Goal: Task Accomplishment & Management: Manage account settings

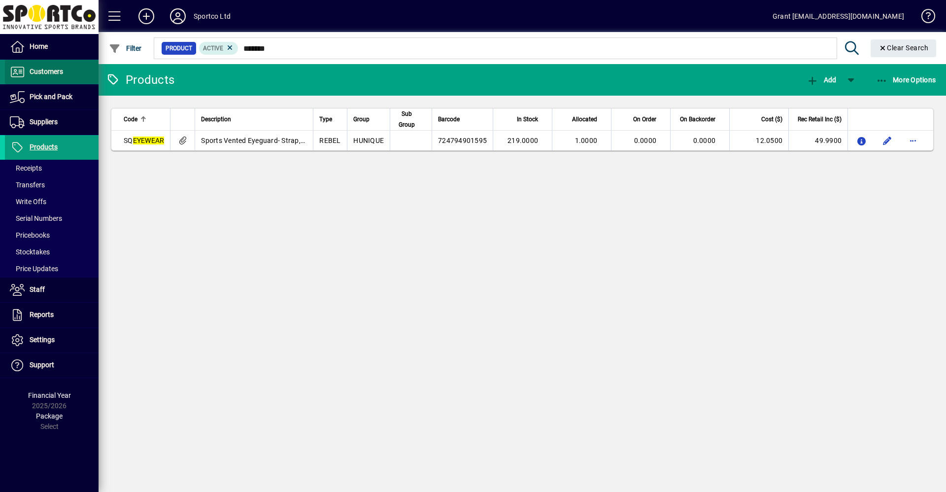
click at [46, 71] on span "Customers" at bounding box center [46, 71] width 33 height 8
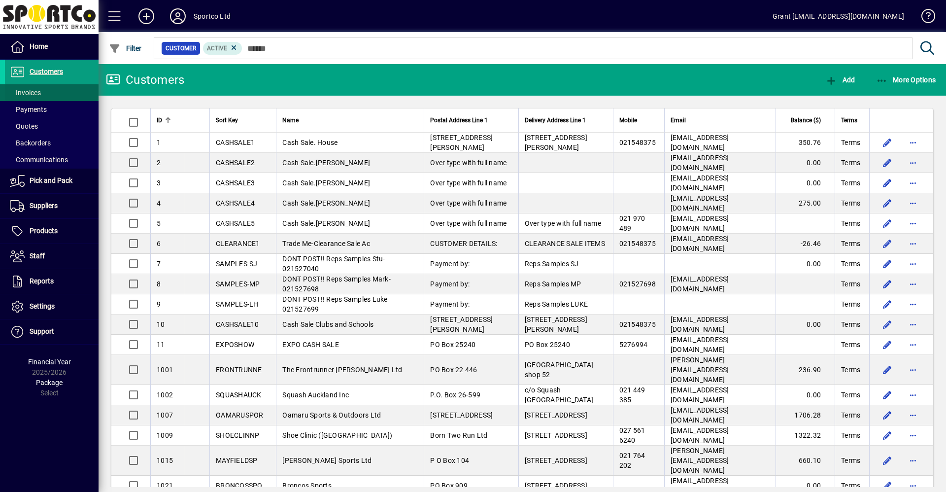
click at [27, 90] on span "Invoices" at bounding box center [25, 93] width 31 height 8
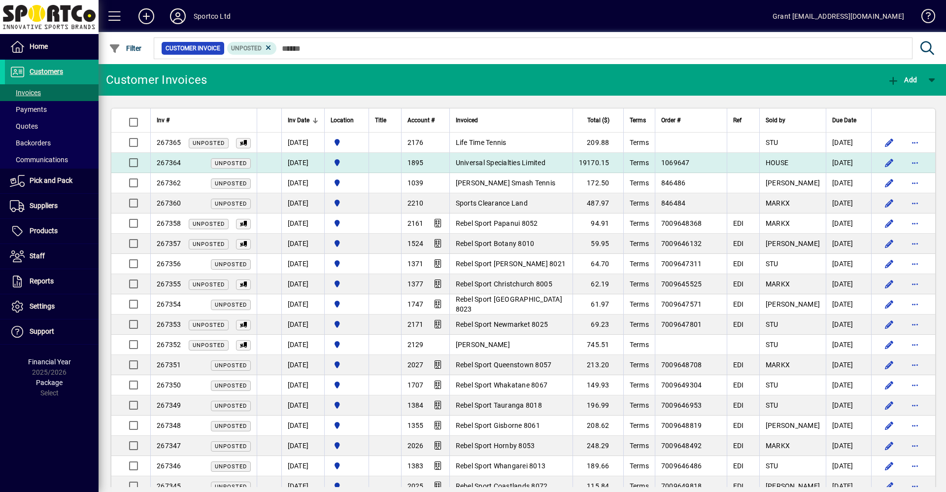
click at [523, 159] on span "Universal Specialties Limited" at bounding box center [501, 163] width 90 height 8
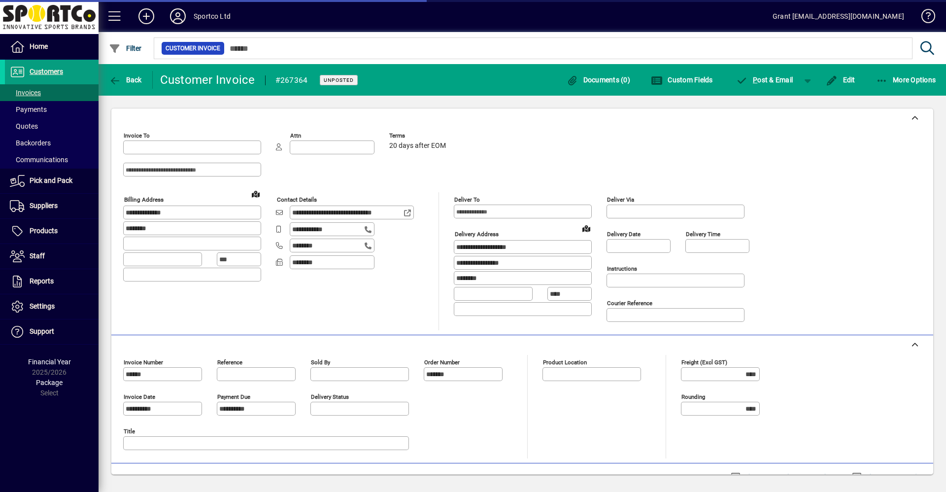
type input "**********"
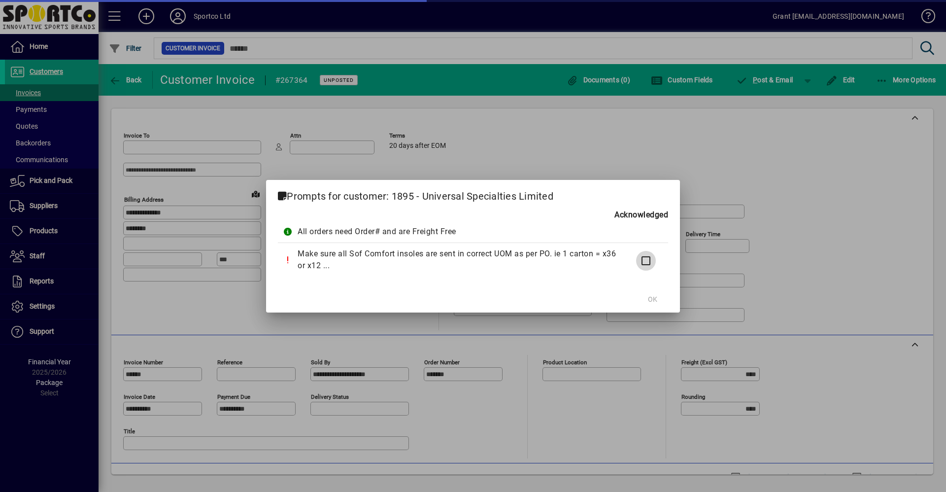
type input "**********"
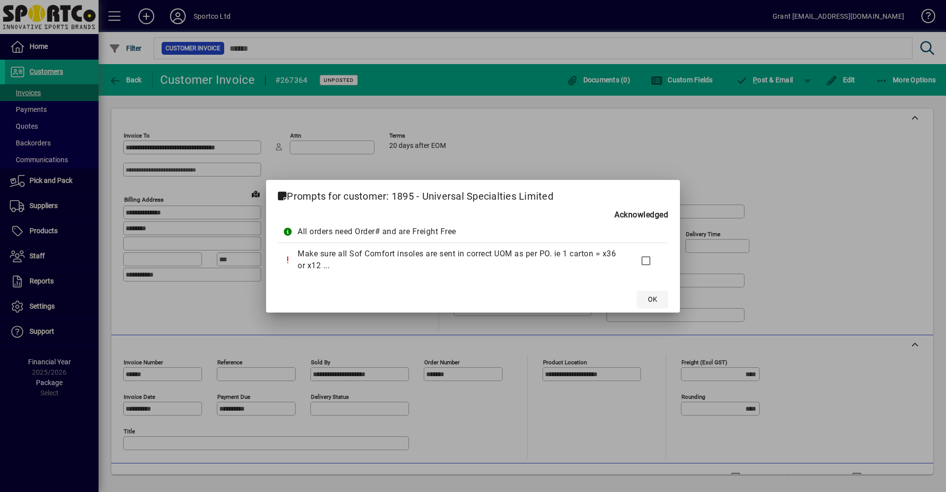
click at [654, 300] on span "OK" at bounding box center [652, 299] width 9 height 10
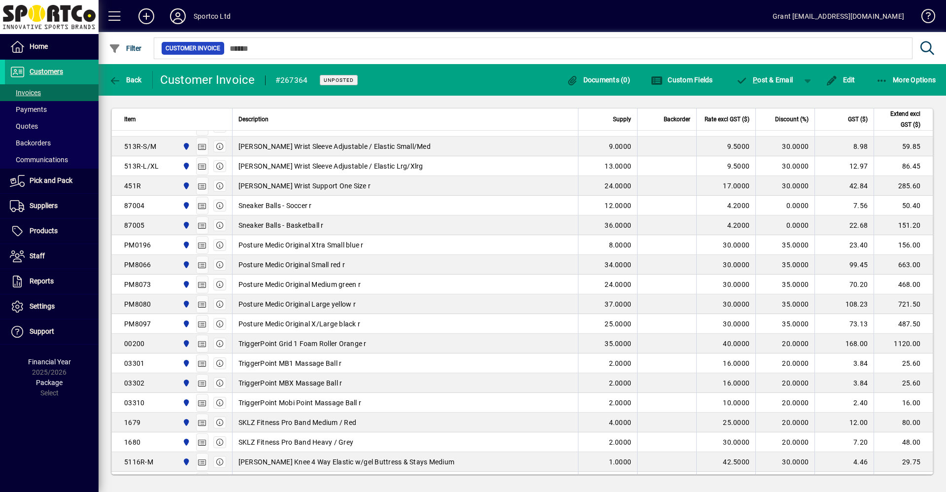
scroll to position [1083, 0]
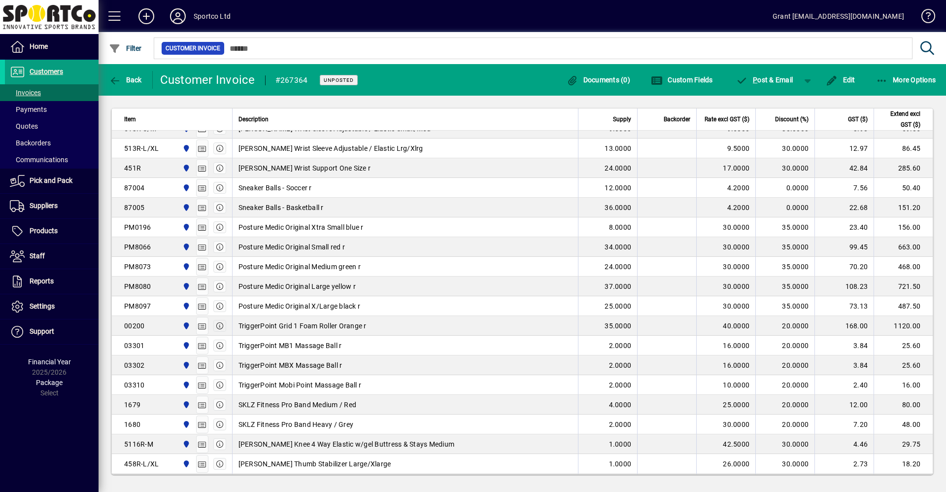
click at [218, 324] on icon "button" at bounding box center [219, 325] width 9 height 7
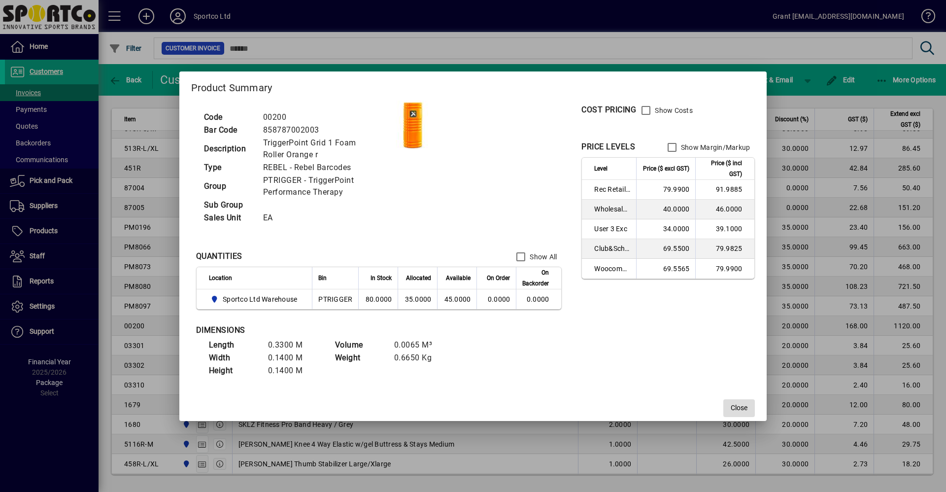
click at [737, 408] on span "Close" at bounding box center [738, 407] width 17 height 10
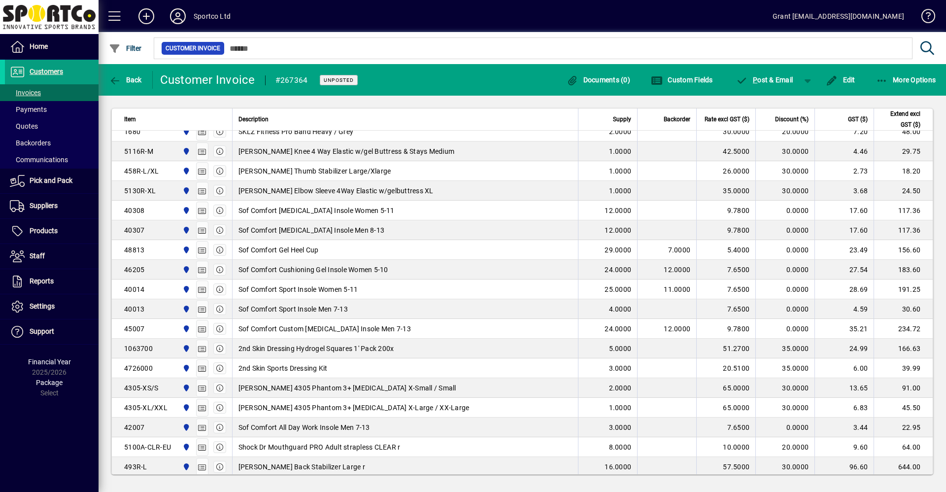
scroll to position [1379, 0]
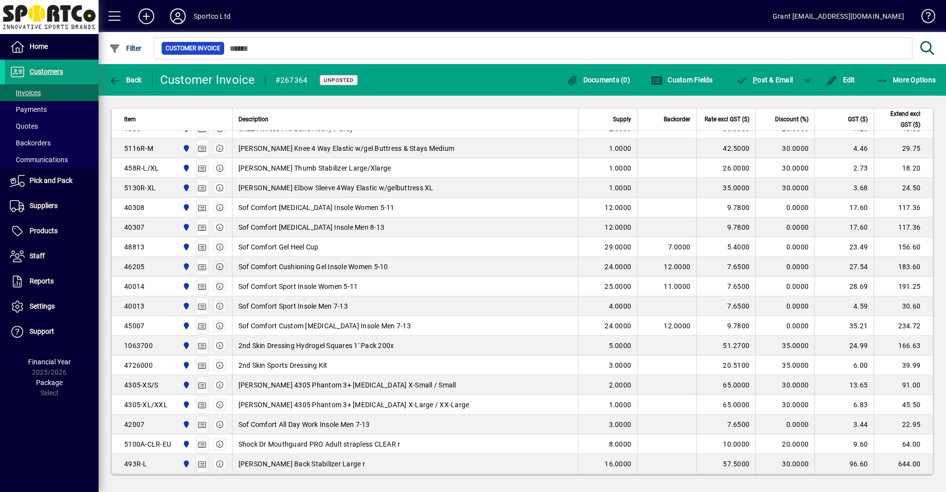
click at [217, 263] on icon "button" at bounding box center [219, 266] width 9 height 7
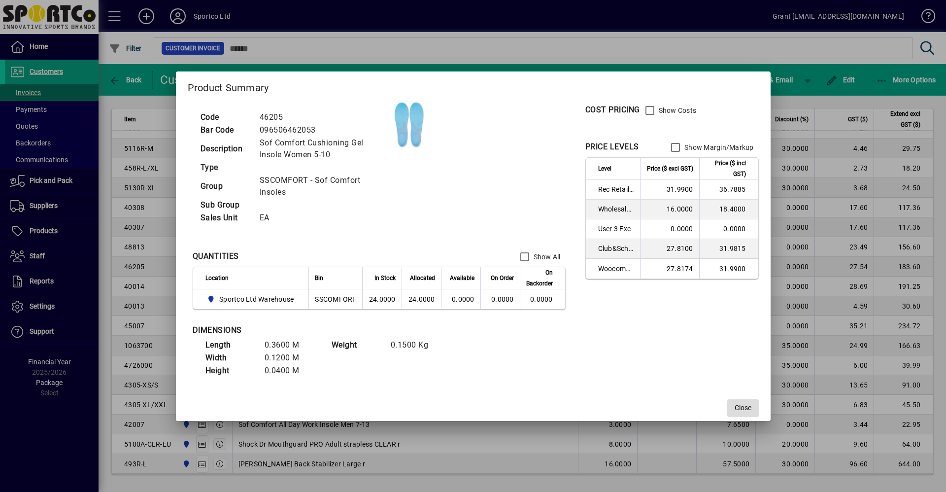
click at [746, 408] on span "Close" at bounding box center [742, 407] width 17 height 10
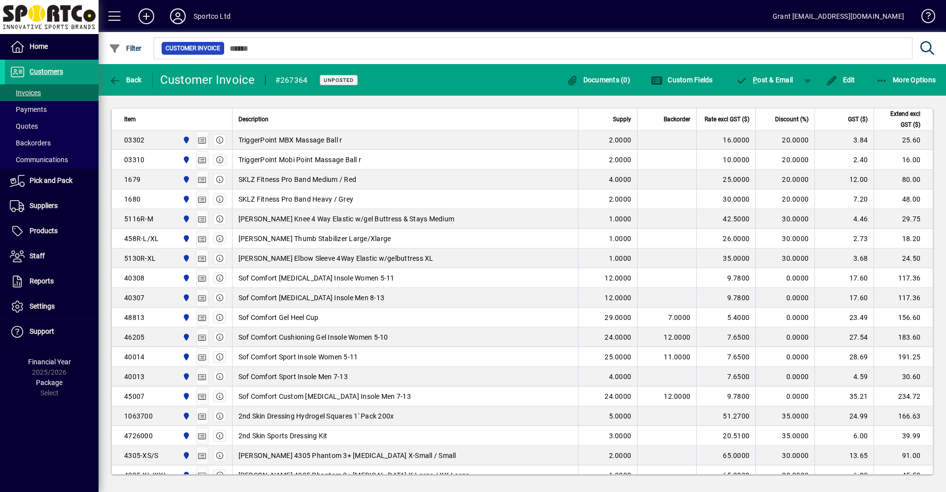
scroll to position [1330, 0]
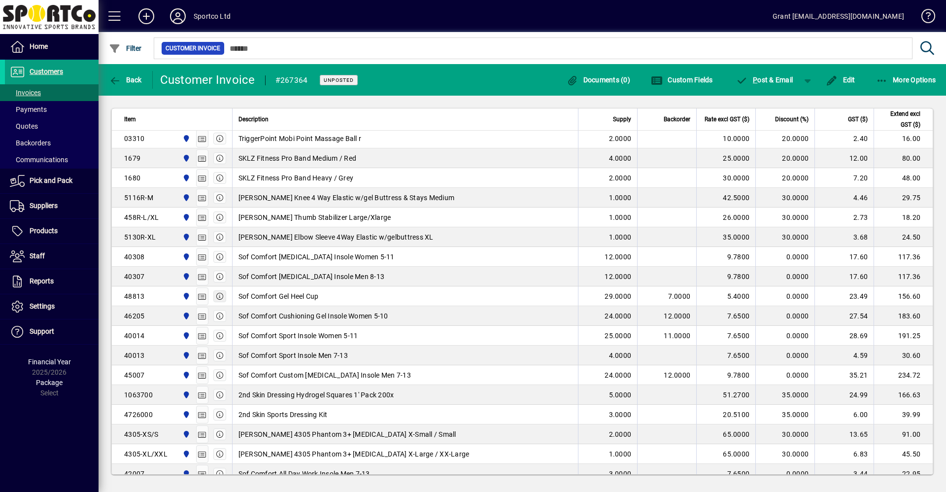
click at [221, 296] on icon "button" at bounding box center [219, 296] width 9 height 7
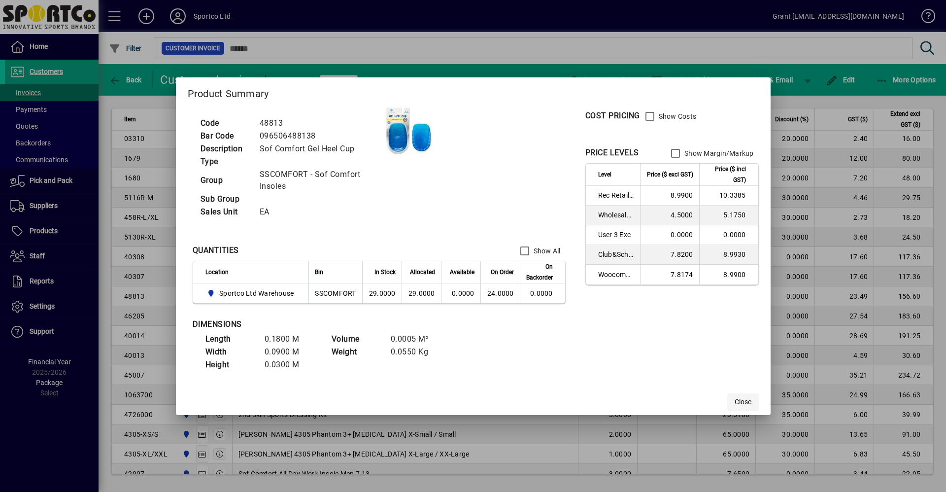
click at [743, 400] on span "Close" at bounding box center [742, 401] width 17 height 10
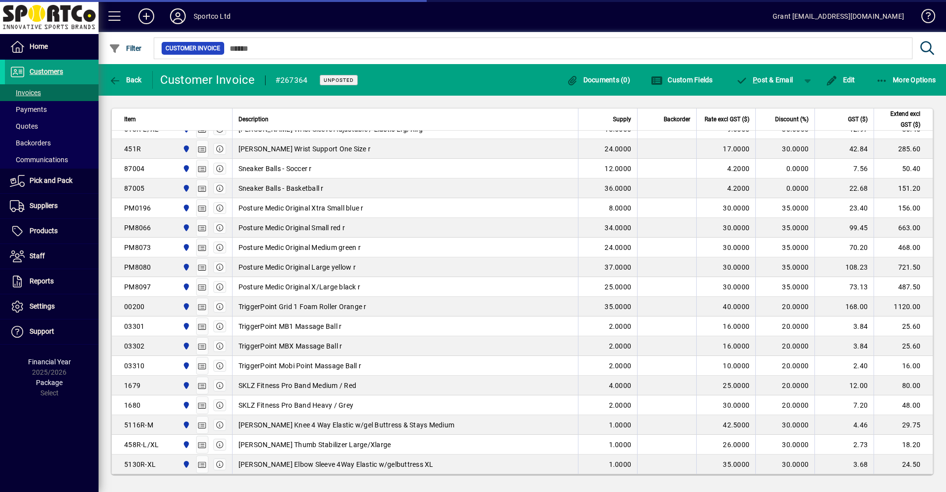
scroll to position [1119, 0]
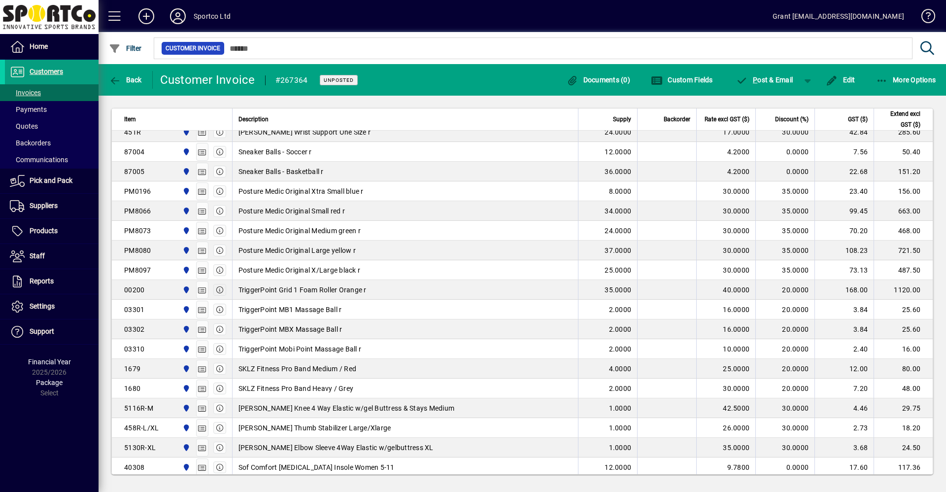
click at [220, 288] on icon "button" at bounding box center [219, 289] width 9 height 7
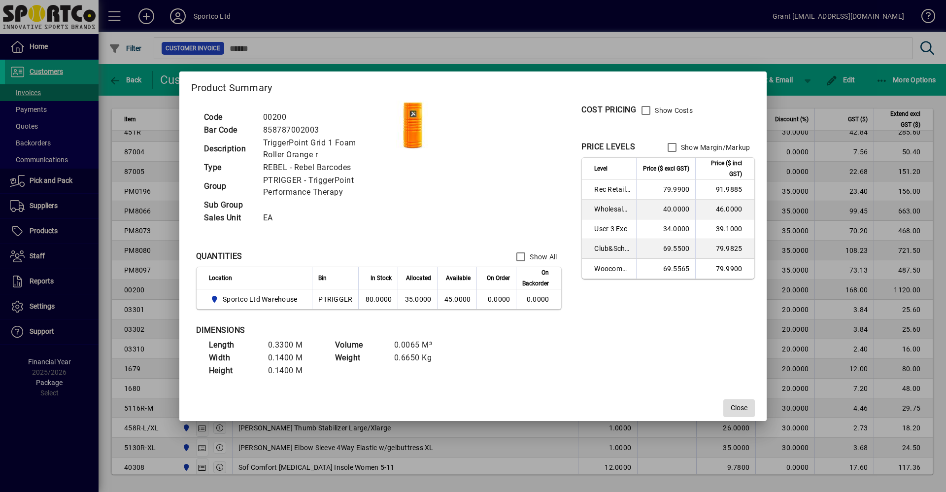
click at [739, 407] on span "Close" at bounding box center [738, 407] width 17 height 10
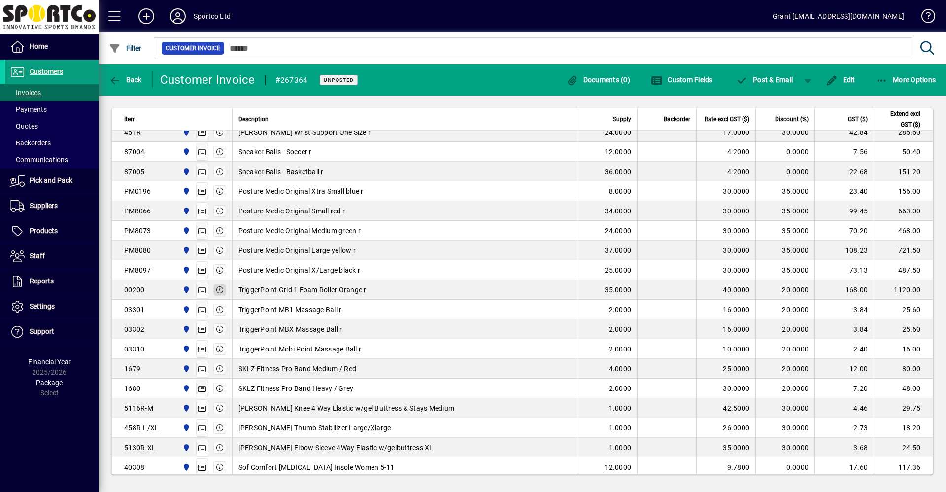
click at [218, 290] on icon "button" at bounding box center [219, 289] width 9 height 7
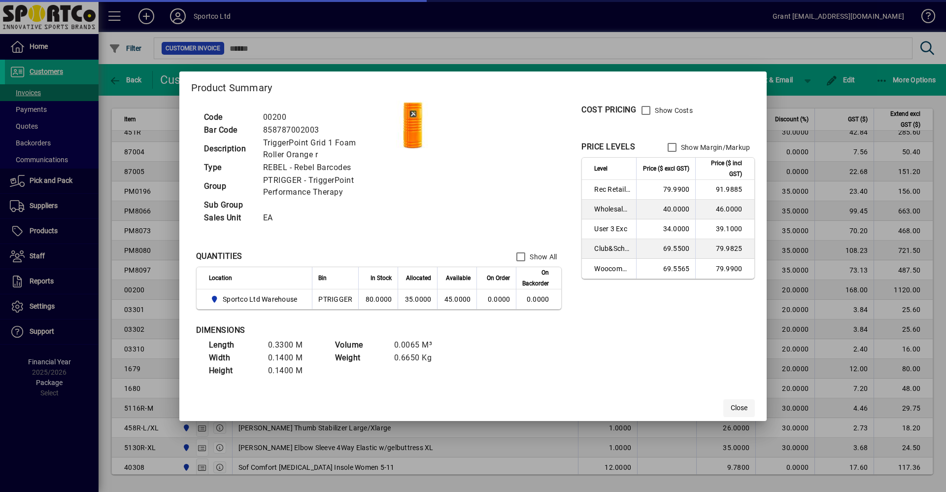
click at [736, 407] on span "Close" at bounding box center [738, 407] width 17 height 10
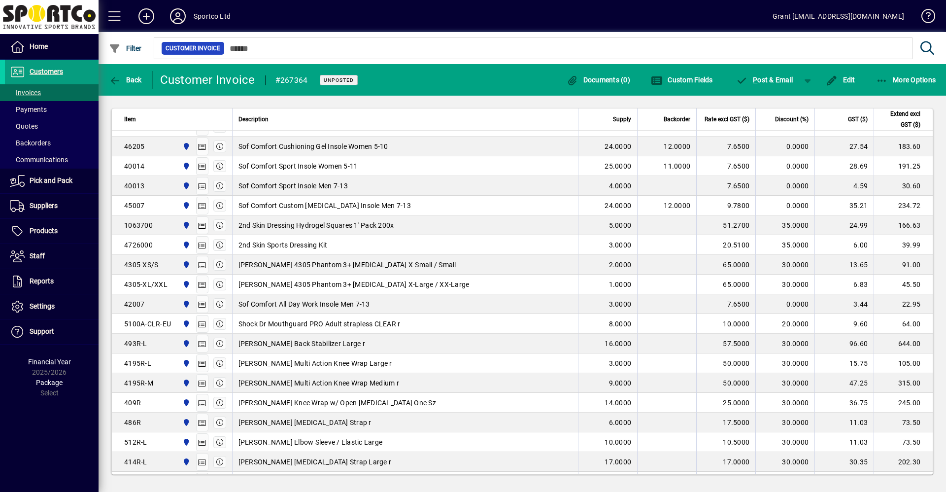
scroll to position [1513, 0]
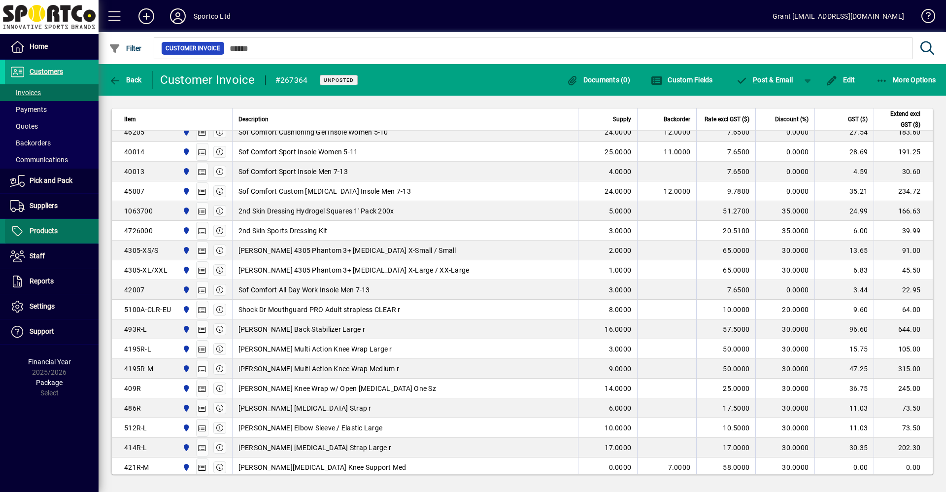
click at [29, 233] on span "Products" at bounding box center [31, 231] width 53 height 12
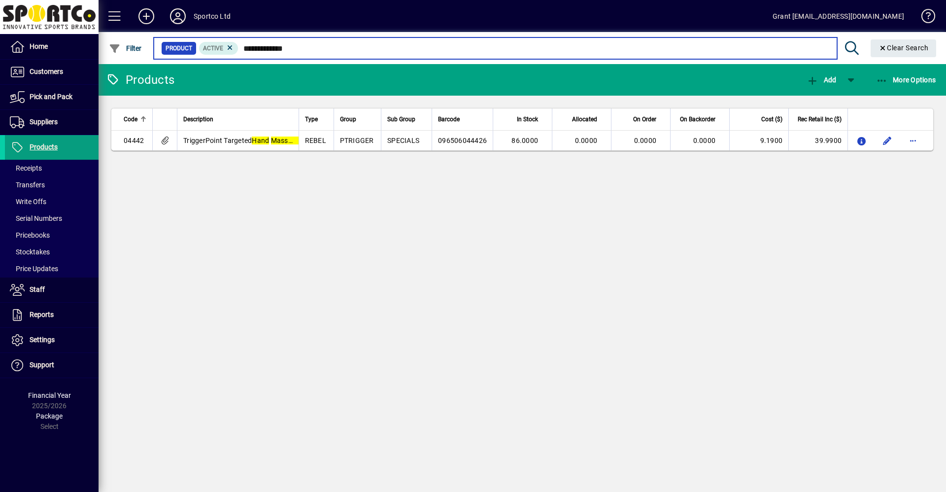
type input "**********"
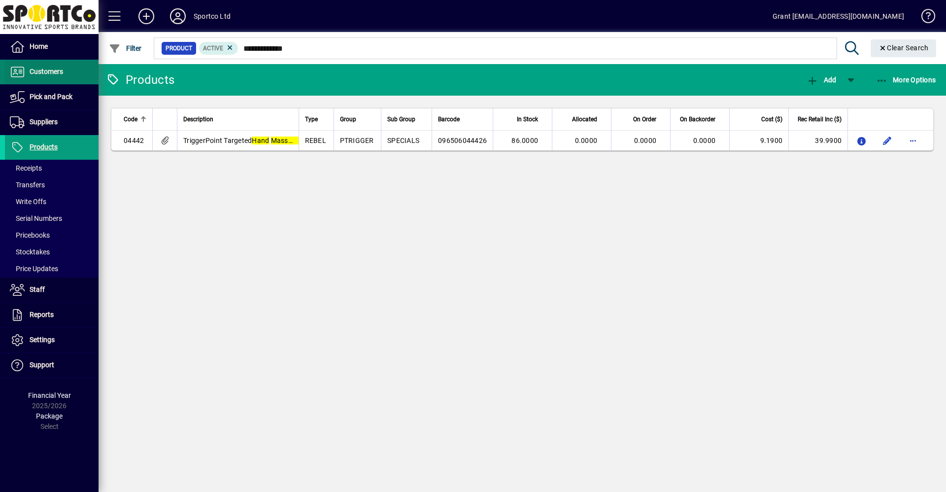
click at [56, 69] on span "Customers" at bounding box center [46, 71] width 33 height 8
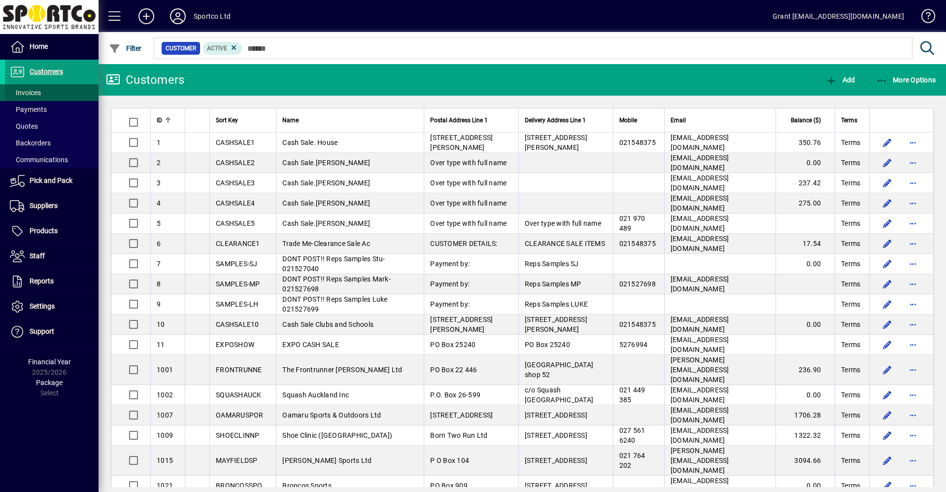
click at [28, 94] on span "Invoices" at bounding box center [25, 93] width 31 height 8
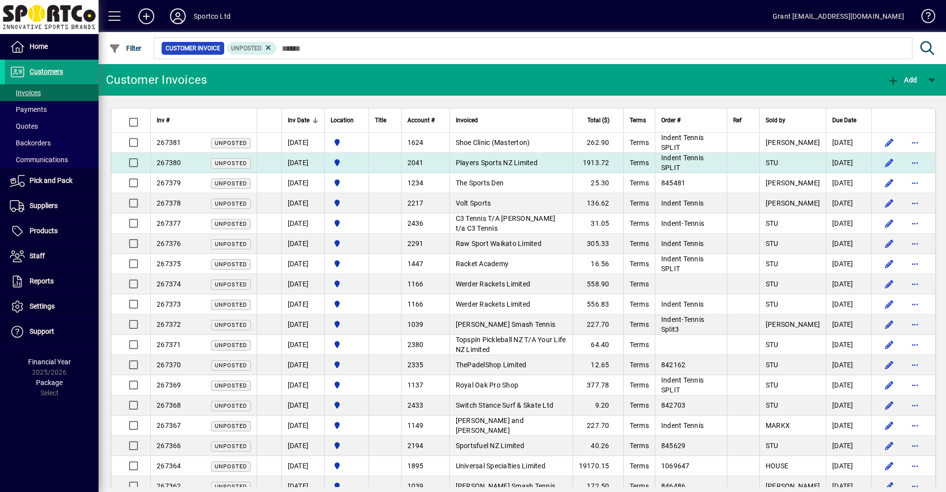
click at [537, 164] on span "Players Sports NZ Limited" at bounding box center [497, 163] width 82 height 8
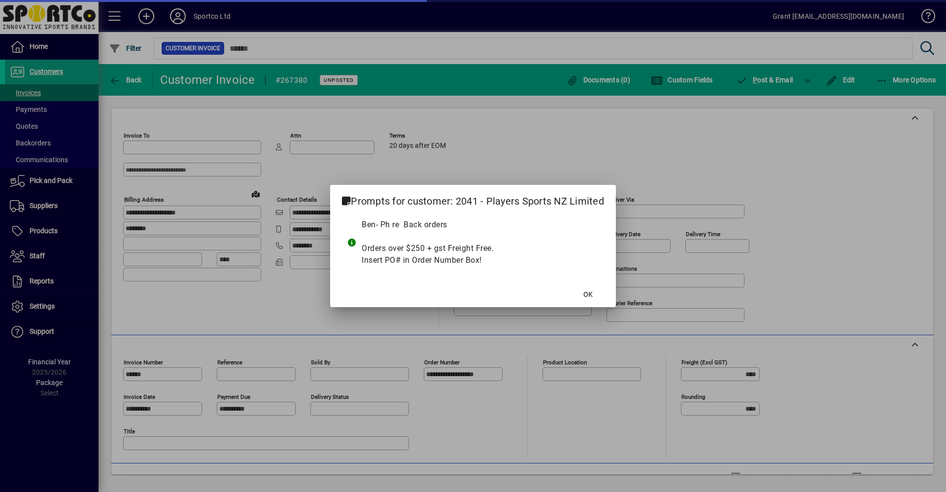
type input "**********"
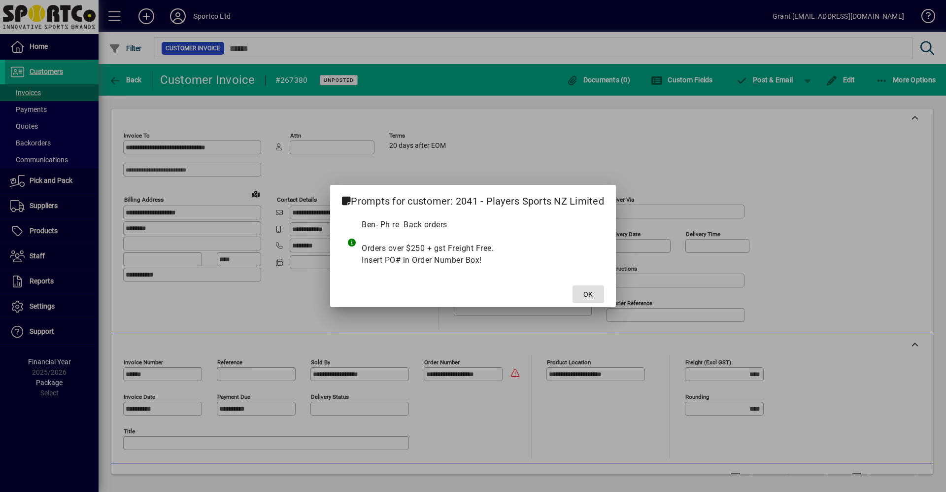
click at [593, 296] on span at bounding box center [588, 294] width 32 height 24
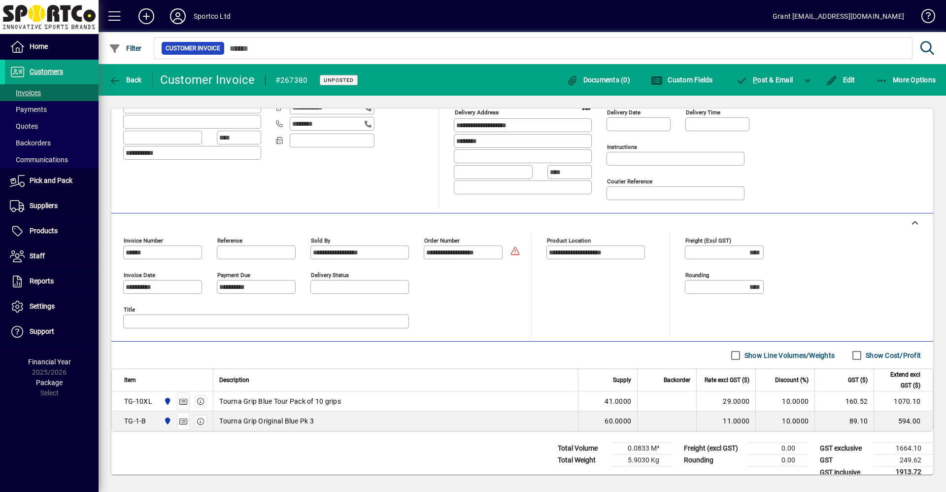
scroll to position [134, 0]
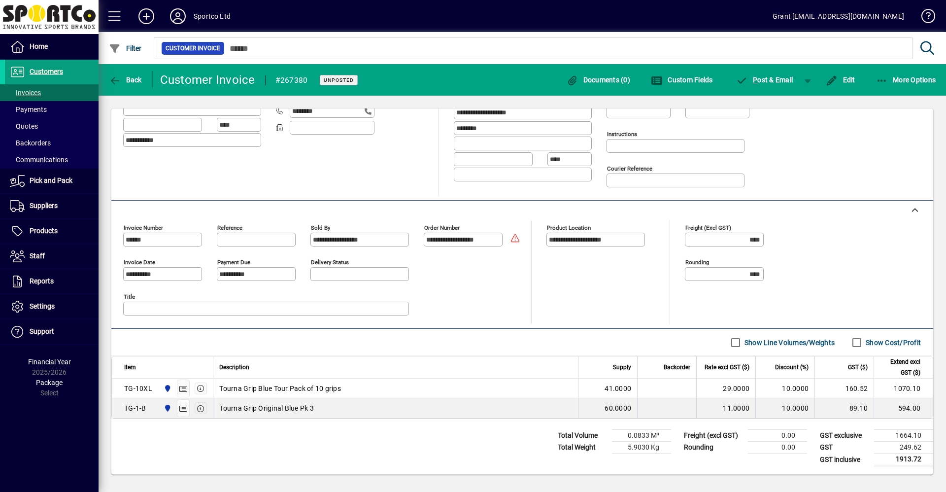
click at [200, 406] on icon "button" at bounding box center [201, 408] width 9 height 7
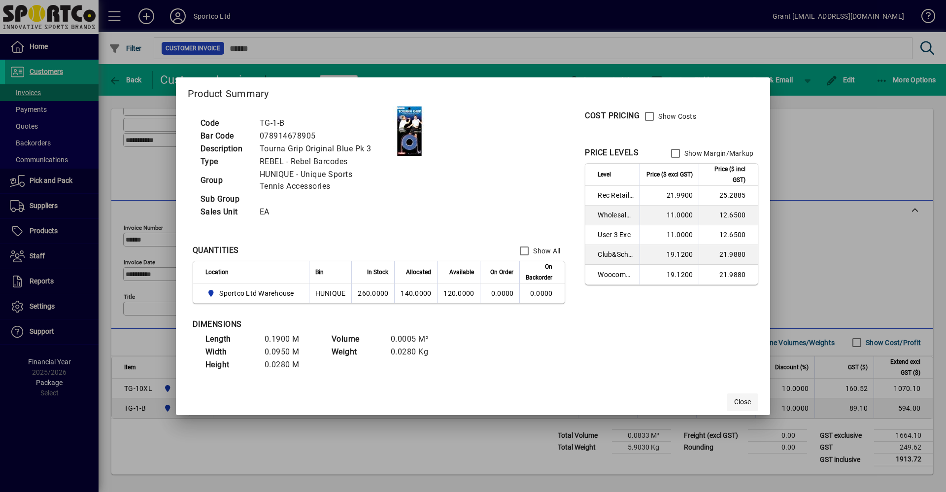
click at [744, 401] on span "Close" at bounding box center [742, 401] width 17 height 10
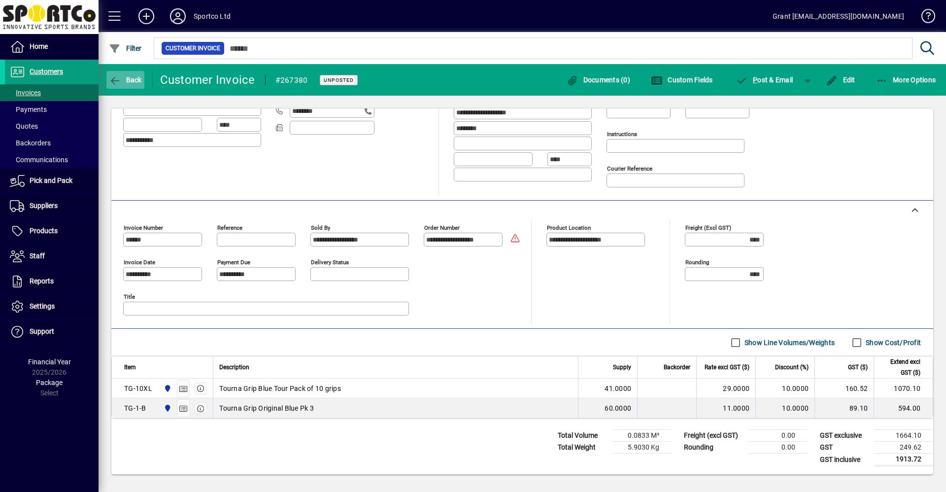
click at [113, 79] on icon "button" at bounding box center [115, 81] width 12 height 10
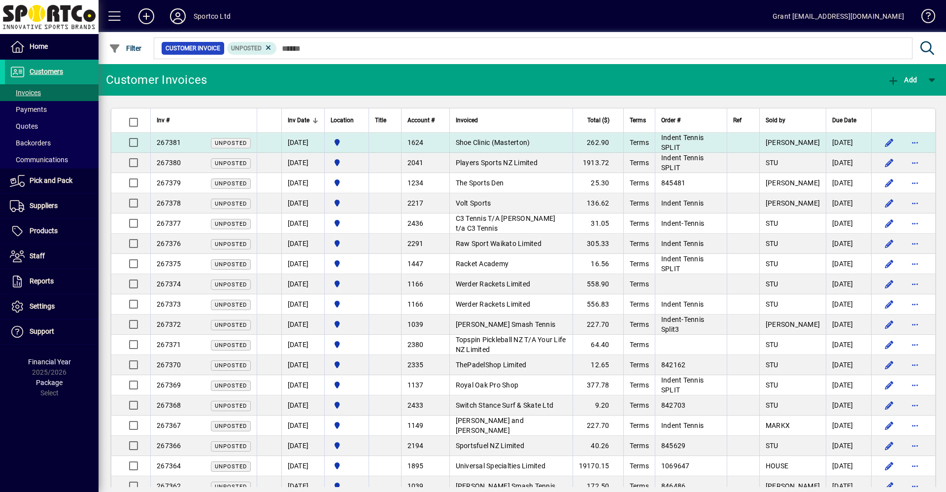
click at [523, 142] on span "Shoe Clinic (Masterton)" at bounding box center [493, 142] width 74 height 8
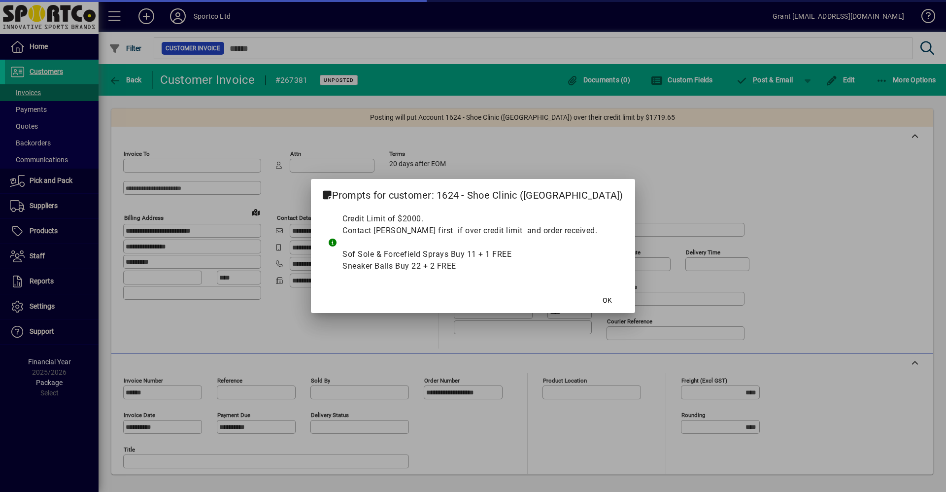
type input "**********"
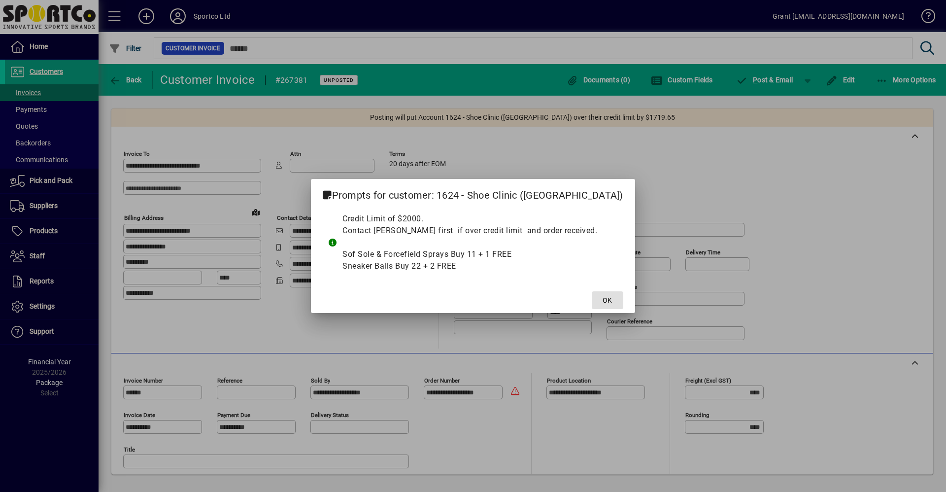
click at [595, 294] on span at bounding box center [607, 300] width 32 height 24
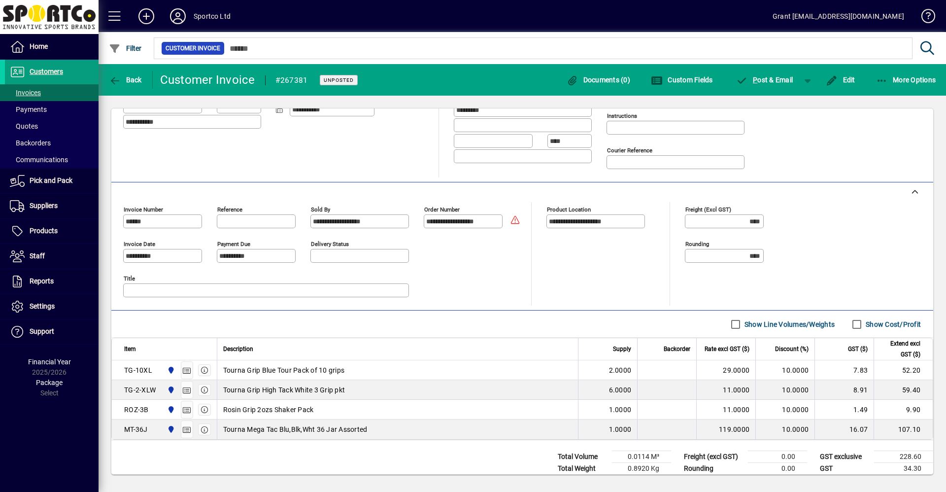
scroll to position [192, 0]
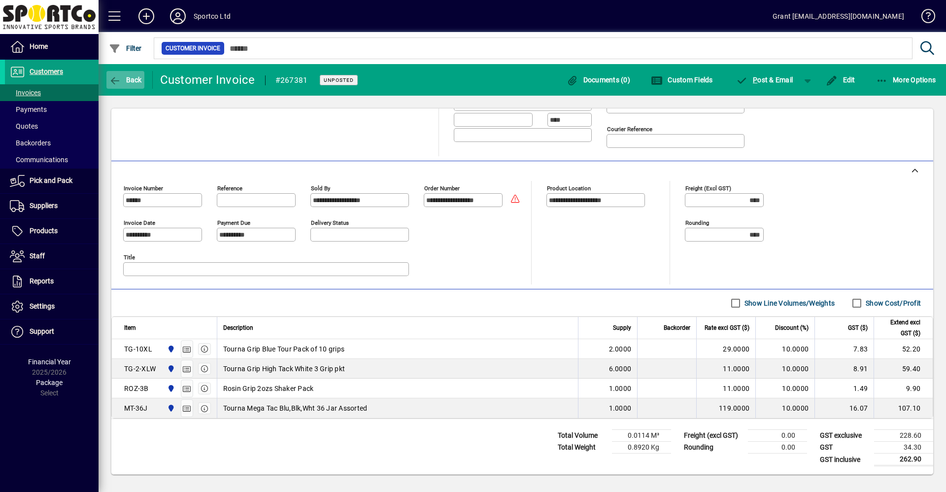
click at [116, 74] on span "button" at bounding box center [125, 80] width 38 height 24
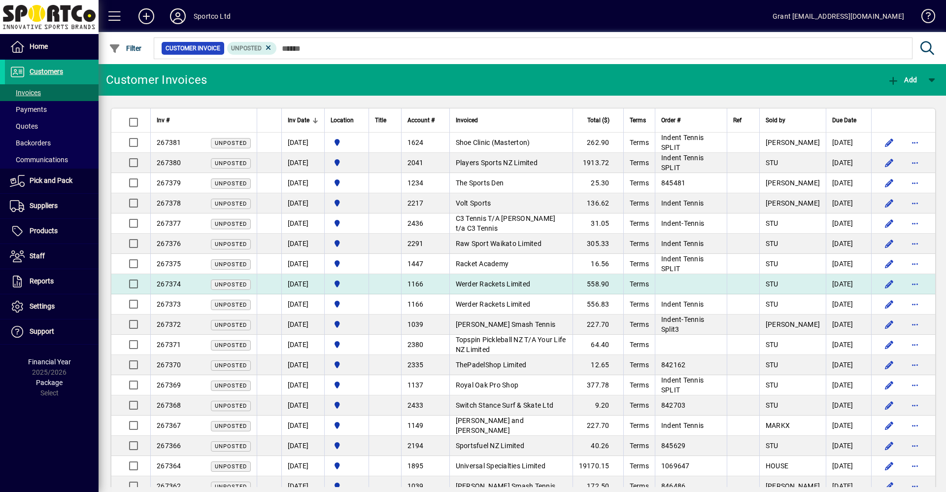
click at [539, 283] on td "Werder Rackets Limited" at bounding box center [510, 284] width 123 height 20
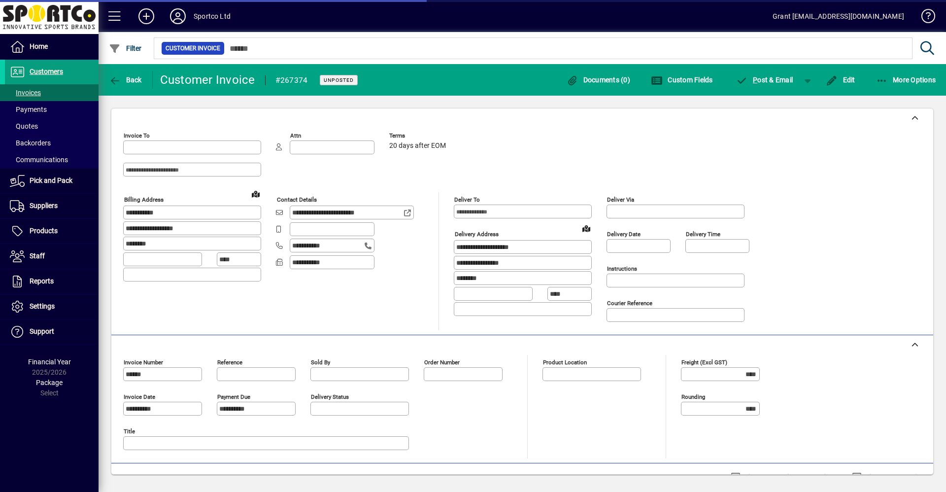
type input "**********"
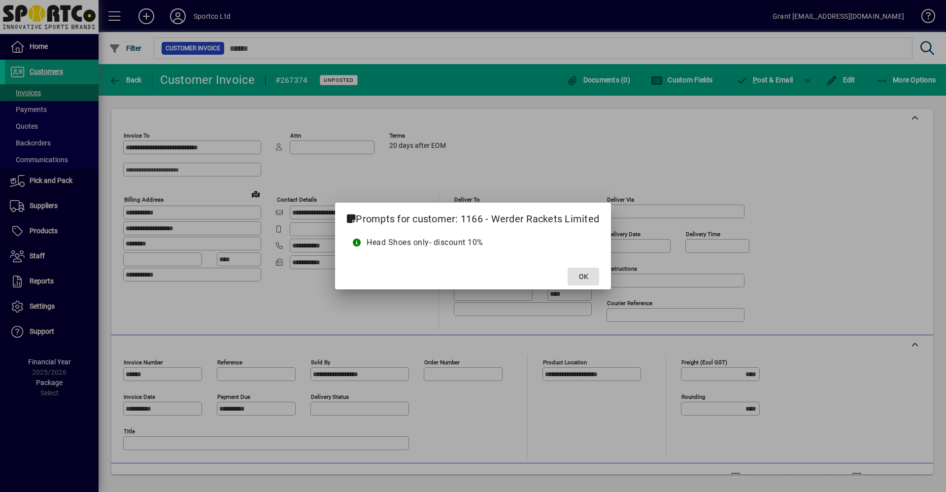
click at [585, 276] on span "OK" at bounding box center [583, 276] width 9 height 10
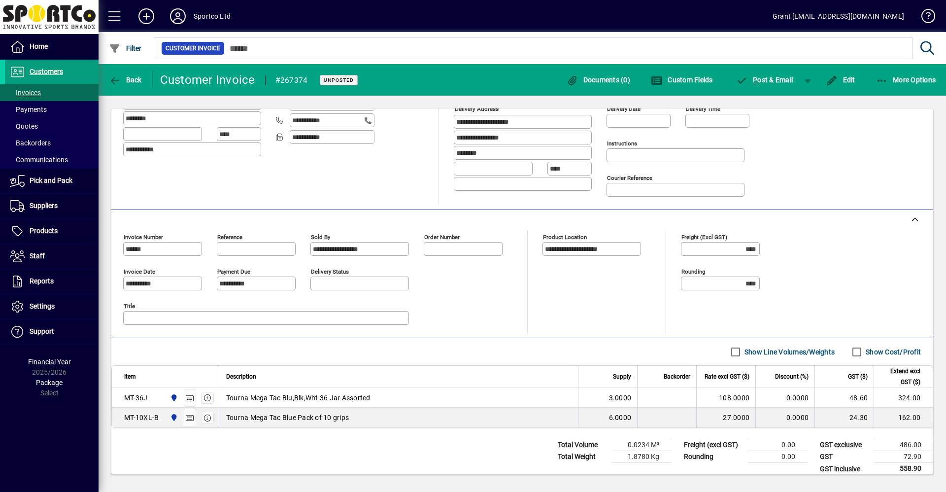
scroll to position [134, 0]
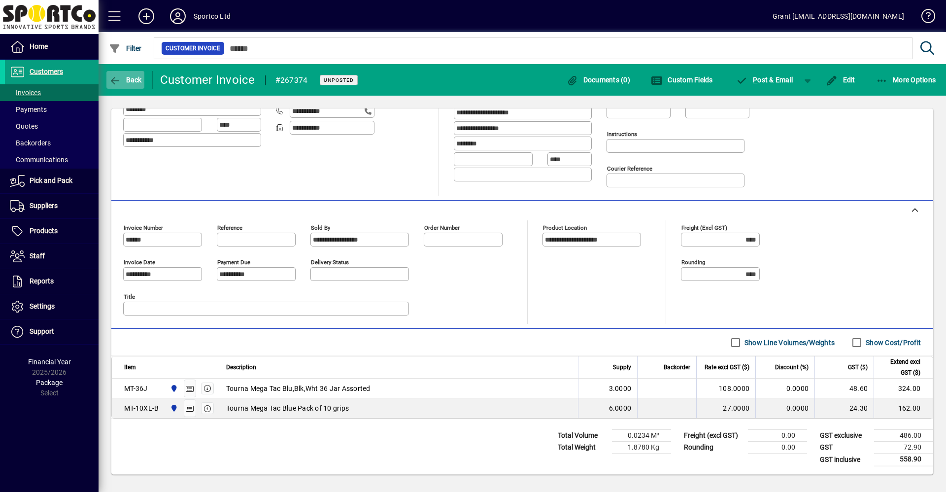
click at [119, 78] on icon "button" at bounding box center [115, 81] width 12 height 10
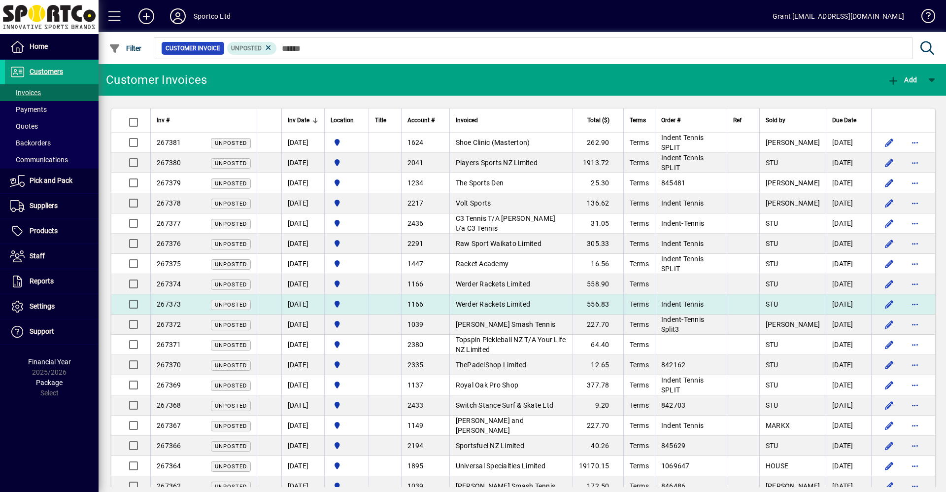
click at [498, 302] on span "Werder Rackets Limited" at bounding box center [493, 304] width 75 height 8
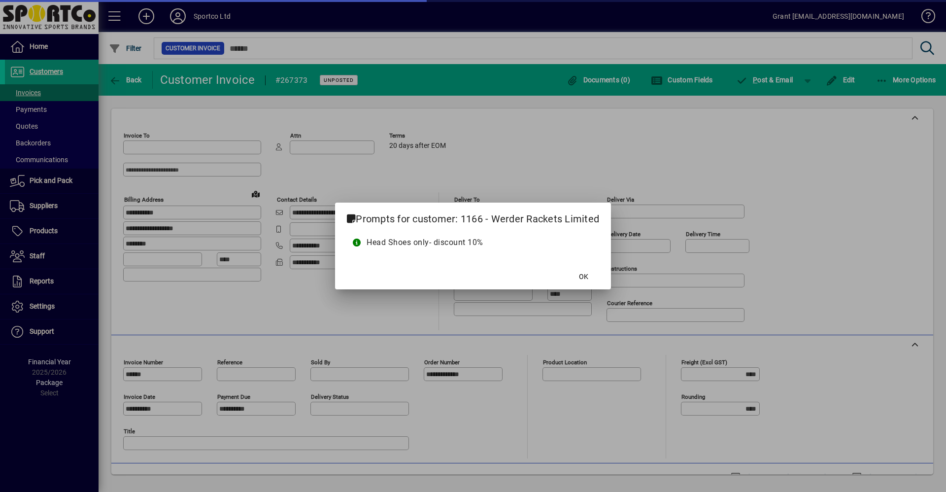
type input "**********"
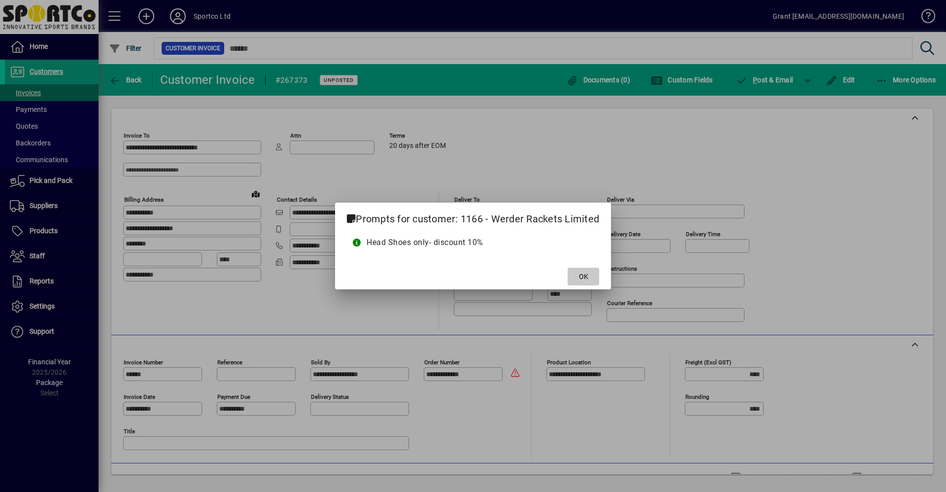
click at [581, 277] on span "OK" at bounding box center [583, 276] width 9 height 10
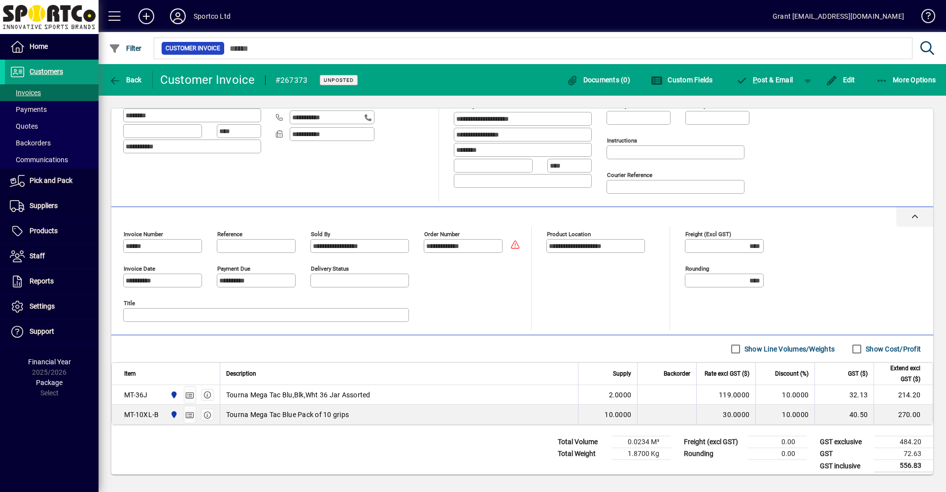
scroll to position [134, 0]
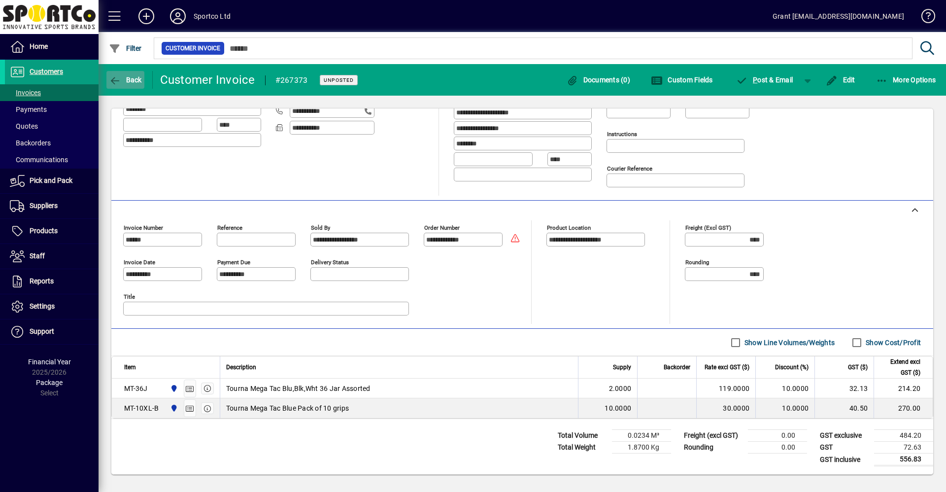
click at [118, 81] on icon "button" at bounding box center [115, 81] width 12 height 10
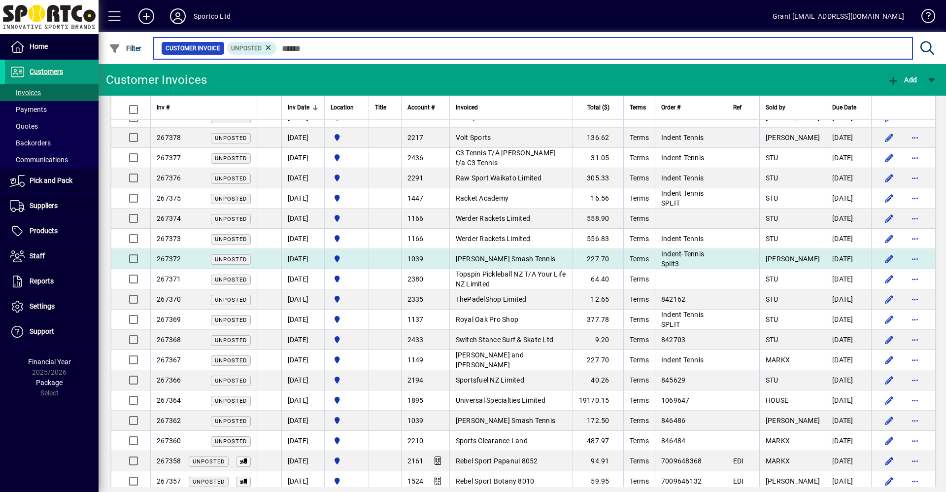
scroll to position [49, 0]
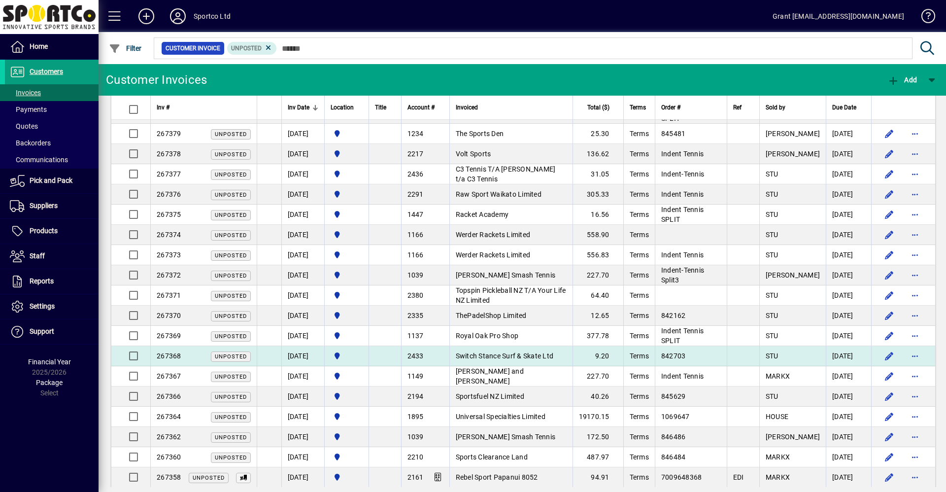
click at [533, 356] on span "Switch Stance Surf & Skate Ltd" at bounding box center [505, 356] width 98 height 8
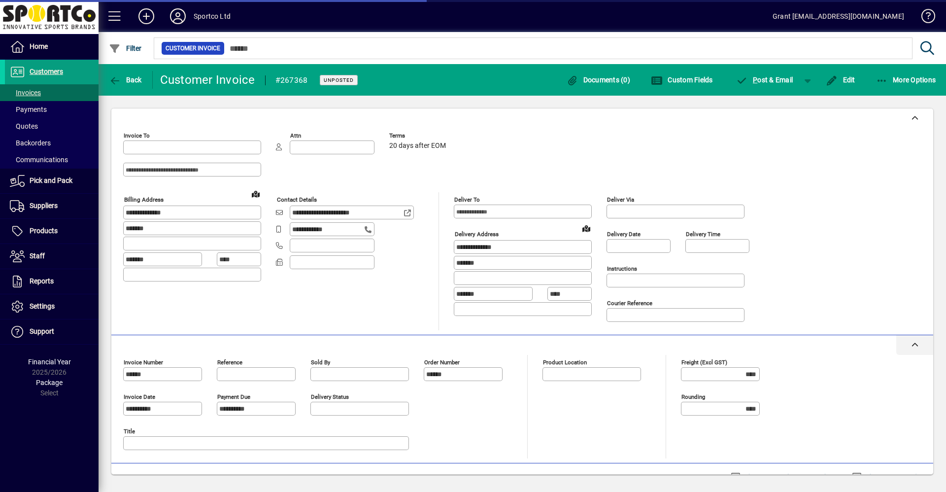
type input "**********"
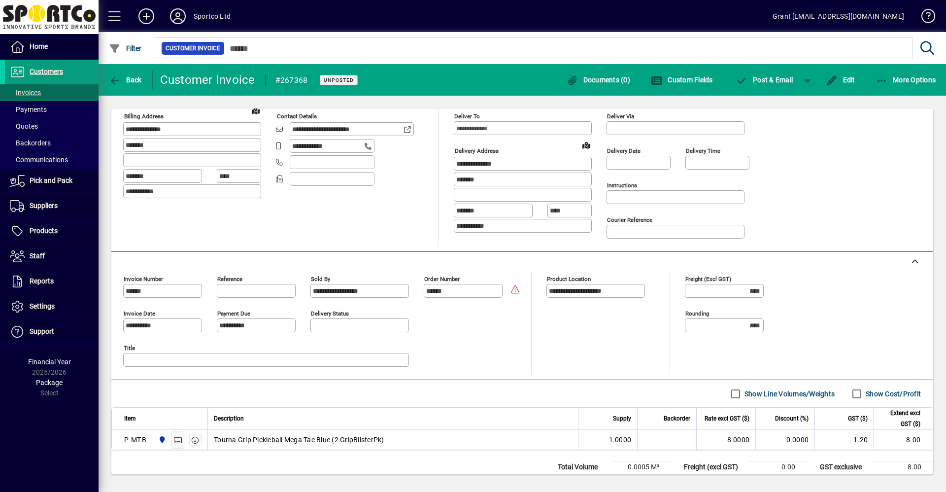
scroll to position [66, 0]
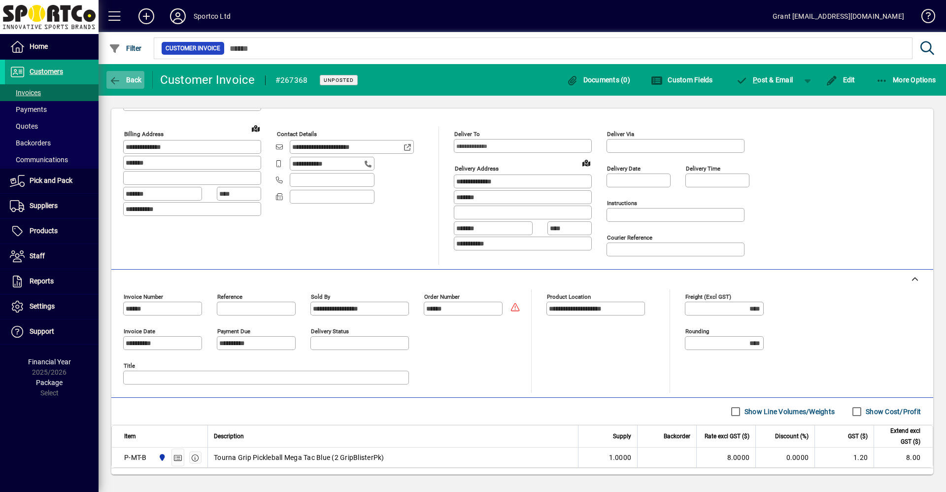
click at [127, 79] on span "Back" at bounding box center [125, 80] width 33 height 8
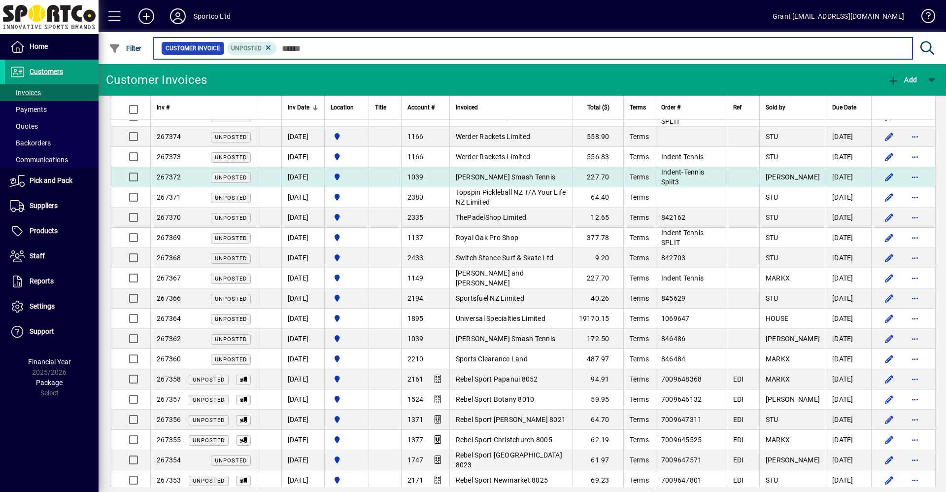
scroll to position [148, 0]
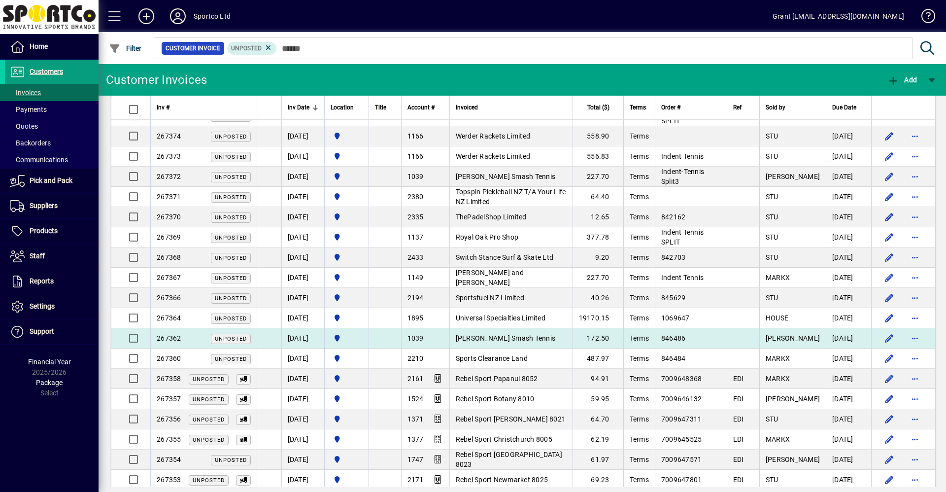
click at [536, 338] on span "[PERSON_NAME] Smash Tennis" at bounding box center [506, 338] width 100 height 8
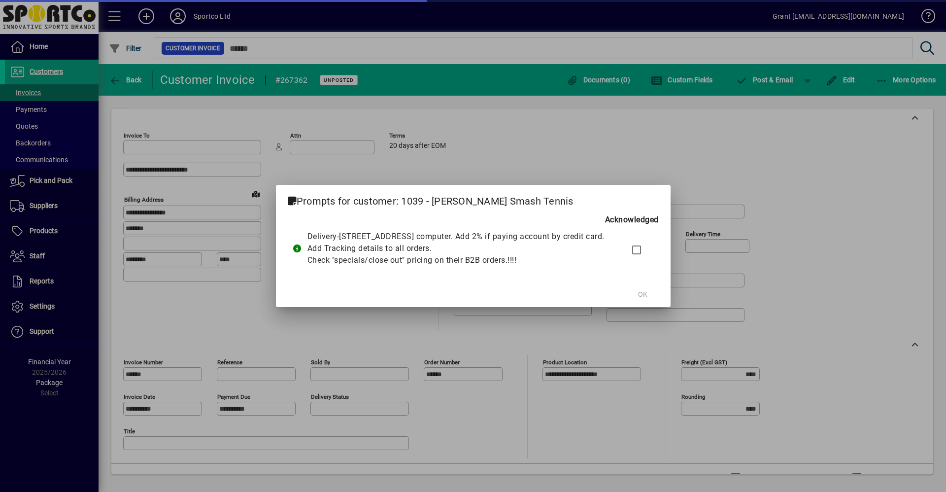
type input "**********"
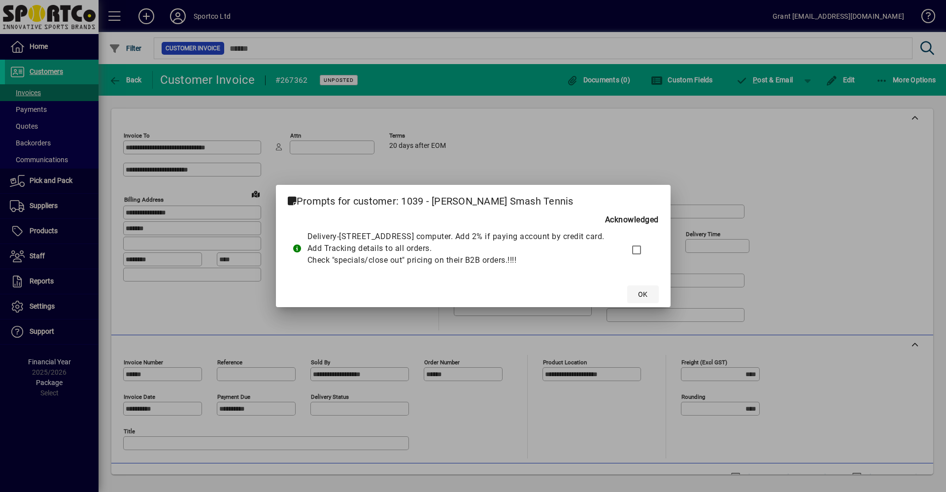
click at [647, 299] on span "OK" at bounding box center [642, 294] width 9 height 10
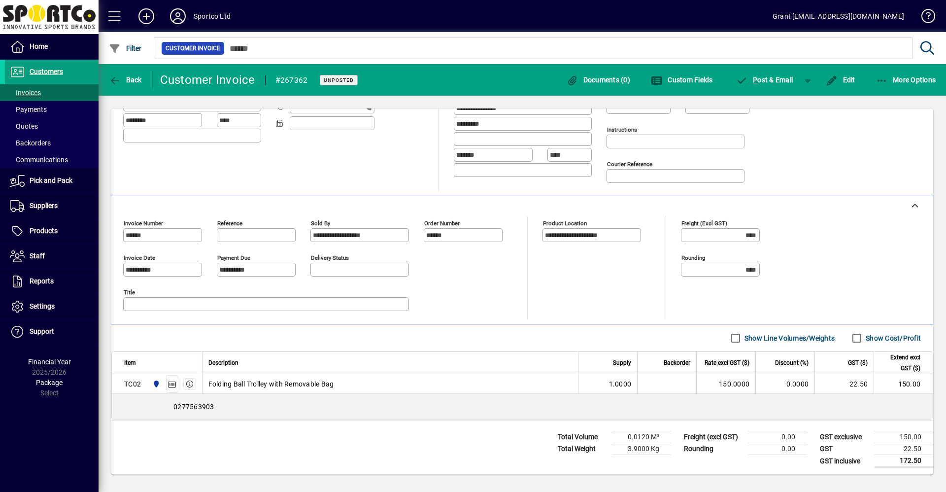
scroll to position [140, 0]
click at [126, 76] on span "Back" at bounding box center [125, 80] width 33 height 8
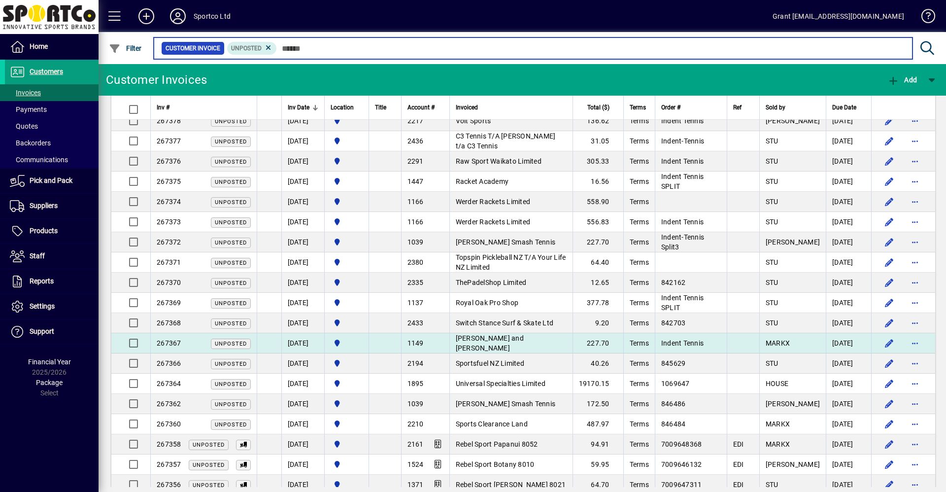
scroll to position [98, 0]
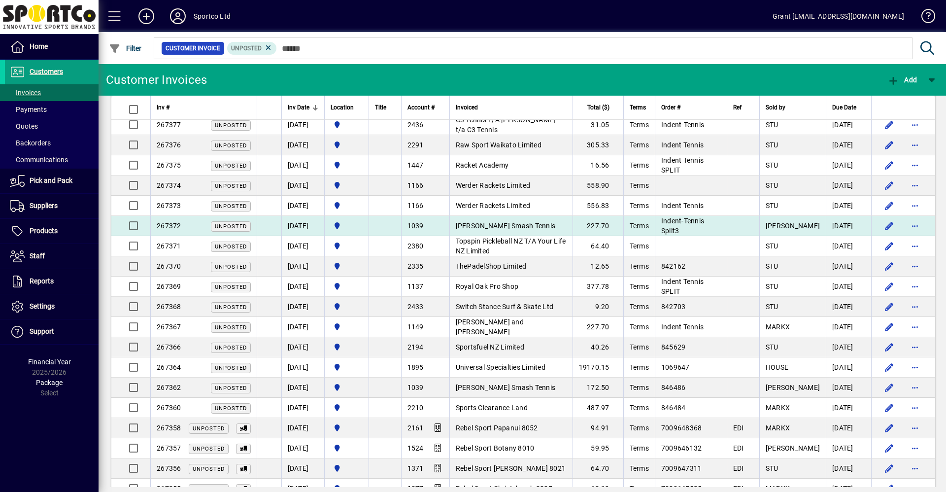
click at [487, 222] on span "[PERSON_NAME] Smash Tennis" at bounding box center [506, 226] width 100 height 8
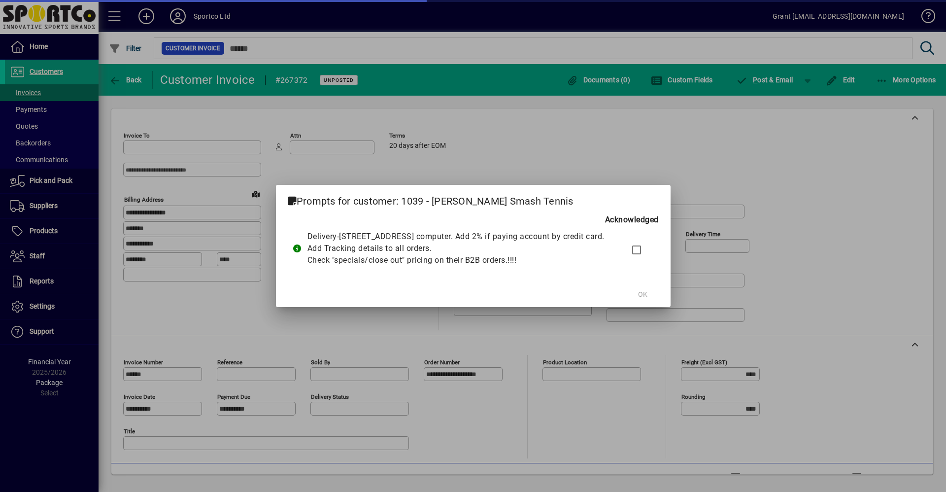
type input "**********"
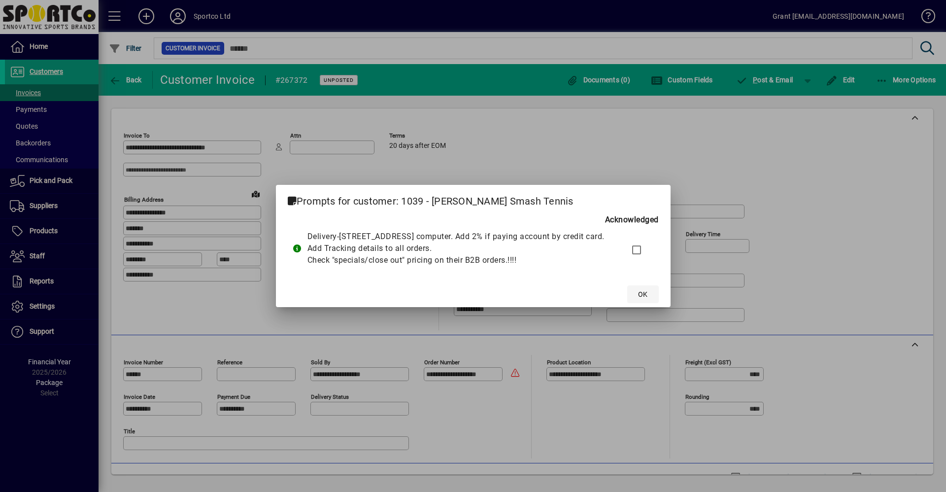
click at [647, 299] on span "OK" at bounding box center [642, 294] width 9 height 10
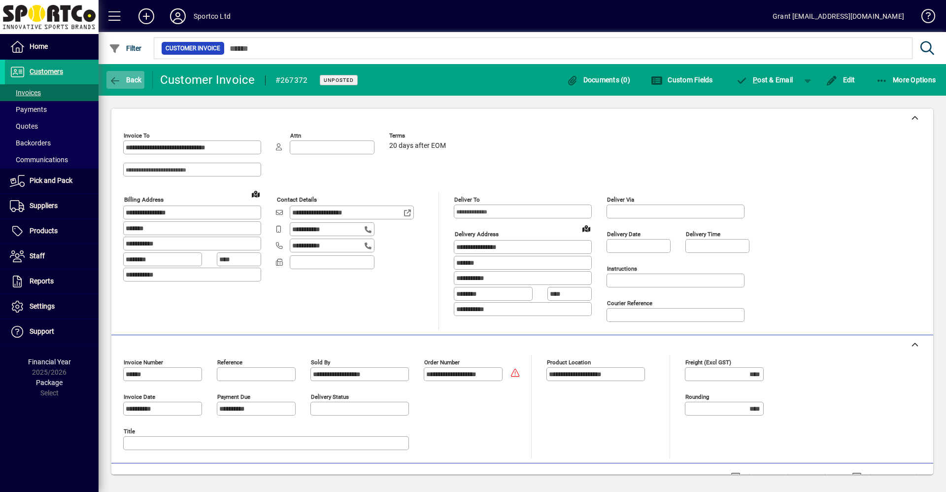
click at [127, 80] on span "Back" at bounding box center [125, 80] width 33 height 8
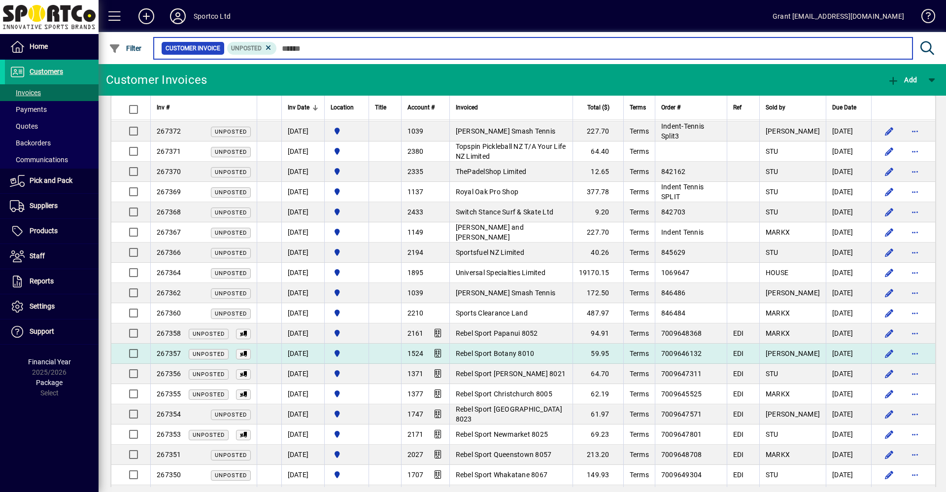
scroll to position [197, 0]
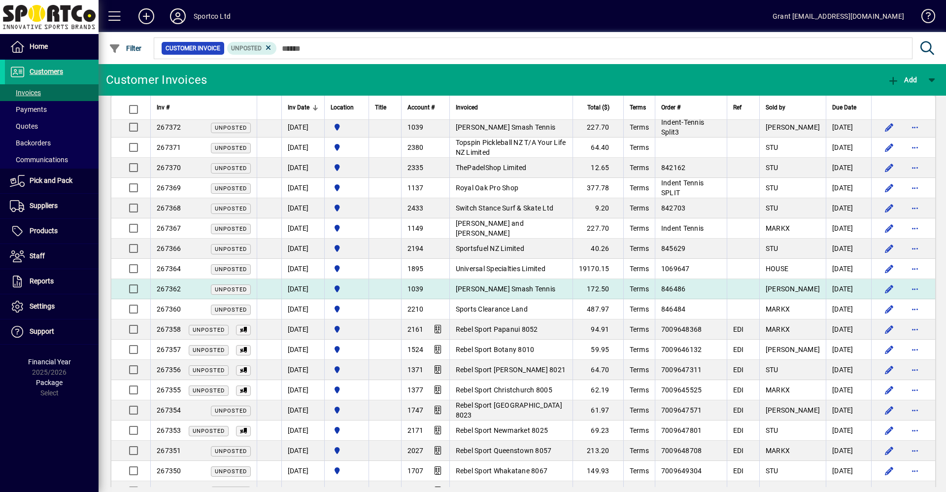
click at [517, 288] on span "[PERSON_NAME] Smash Tennis" at bounding box center [506, 289] width 100 height 8
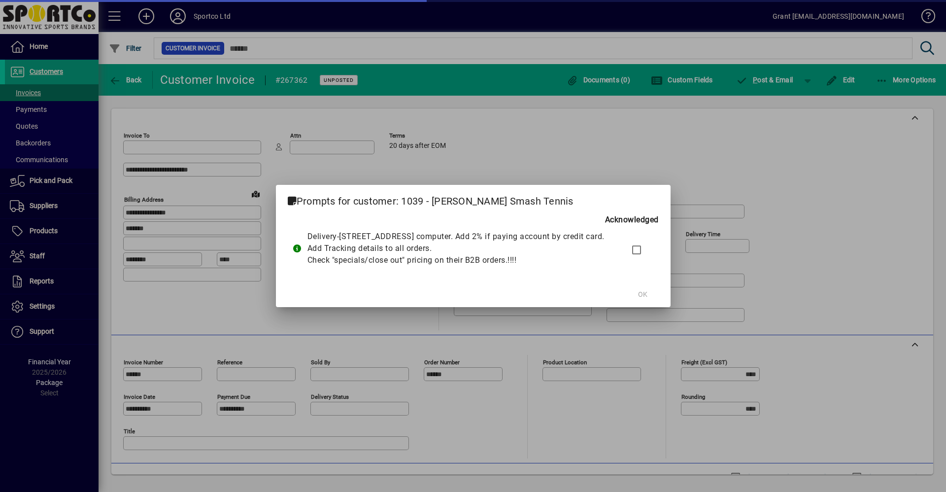
type input "**********"
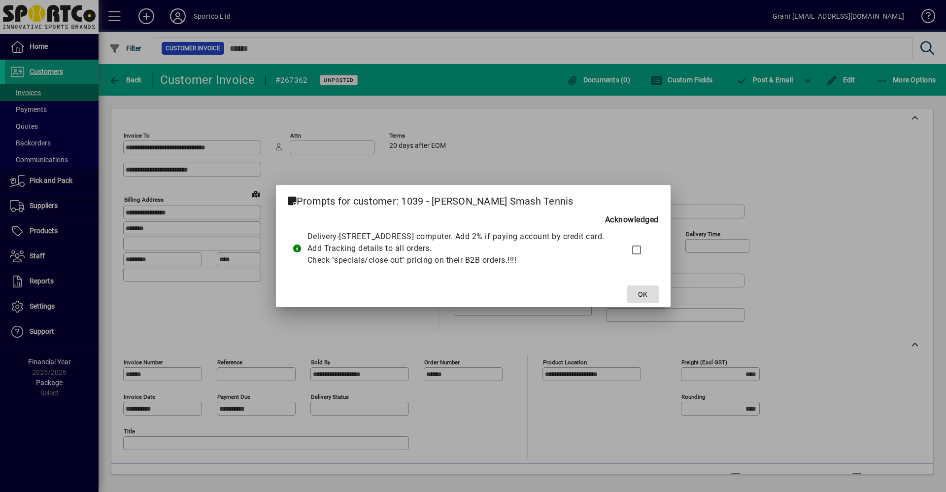
click at [647, 299] on span "OK" at bounding box center [642, 294] width 9 height 10
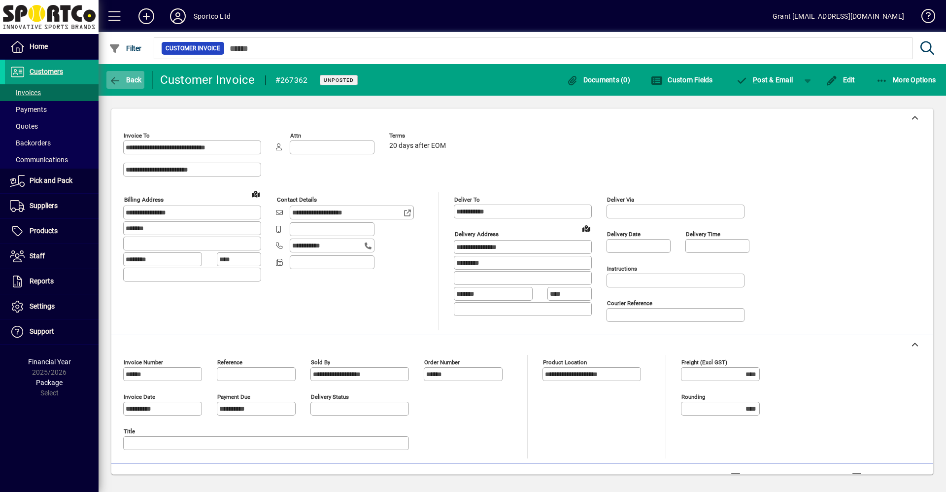
click at [114, 78] on icon "button" at bounding box center [115, 81] width 12 height 10
